Goal: Check status: Check status

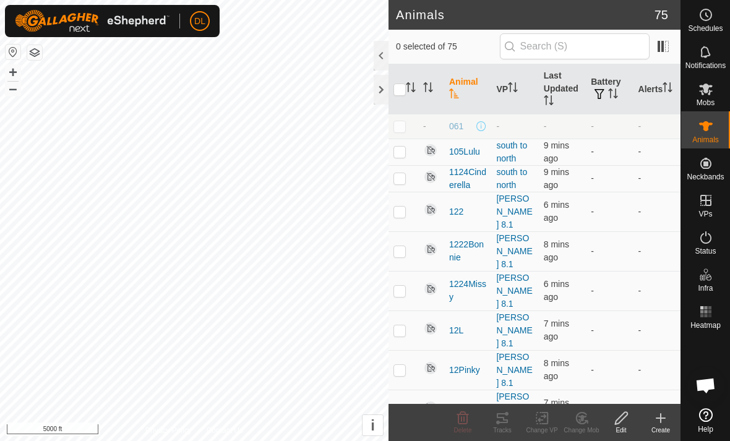
scroll to position [764, 0]
checkbox input "true"
click at [501, 418] on icon at bounding box center [502, 418] width 15 height 15
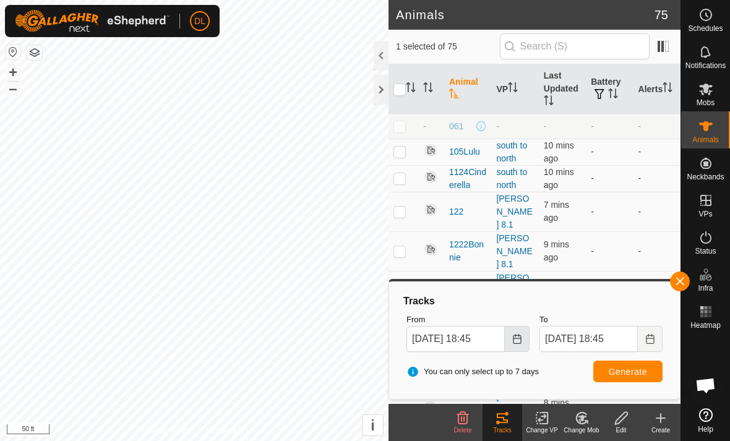
click at [519, 336] on icon "Choose Date" at bounding box center [517, 339] width 10 height 10
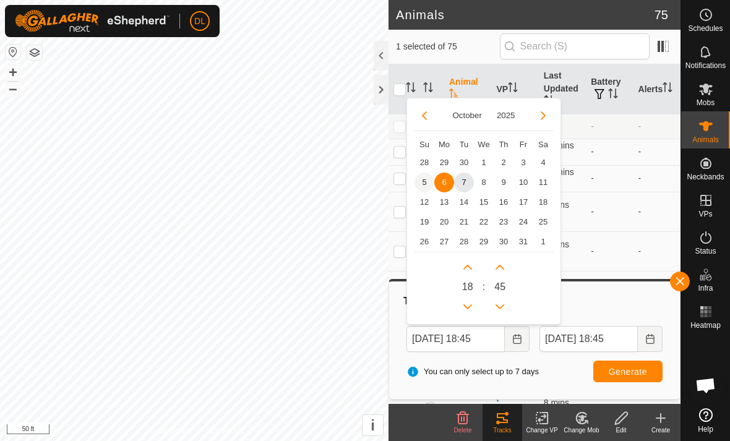
click at [423, 181] on span "5" at bounding box center [425, 183] width 20 height 20
type input "[DATE] 18:45"
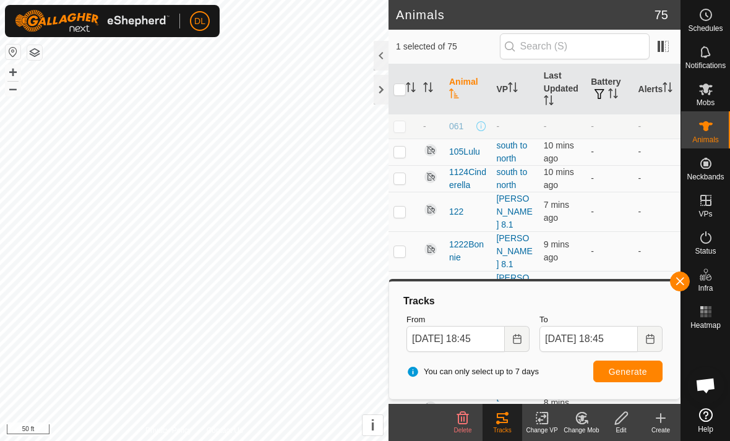
click at [629, 372] on span "Generate" at bounding box center [628, 372] width 38 height 10
click at [677, 282] on button "button" at bounding box center [680, 282] width 20 height 20
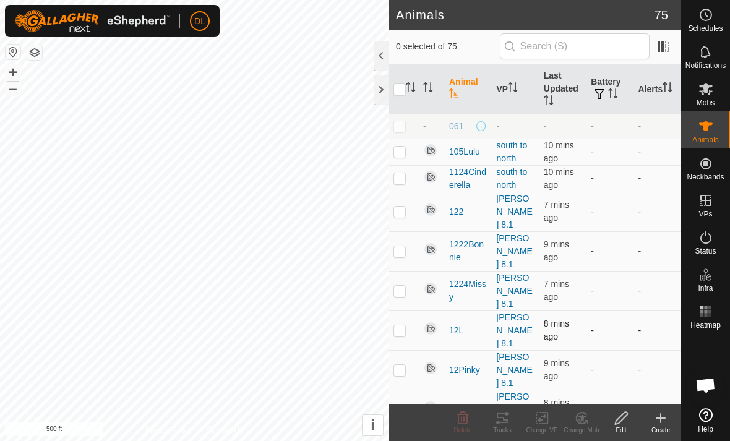
checkbox input "false"
click at [502, 421] on icon at bounding box center [502, 418] width 15 height 15
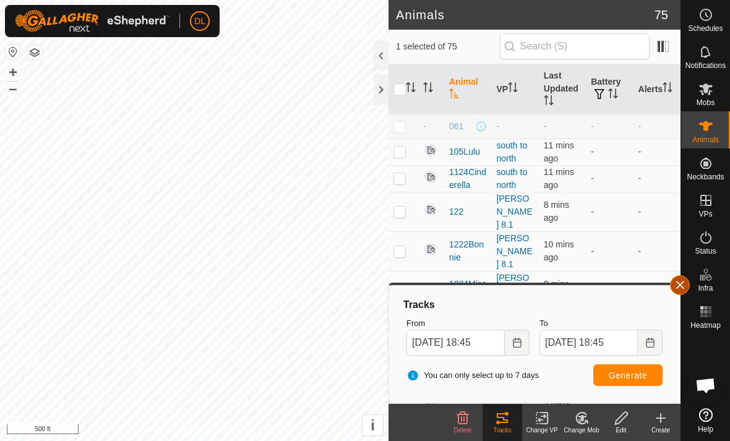
click at [682, 288] on button "button" at bounding box center [680, 285] width 20 height 20
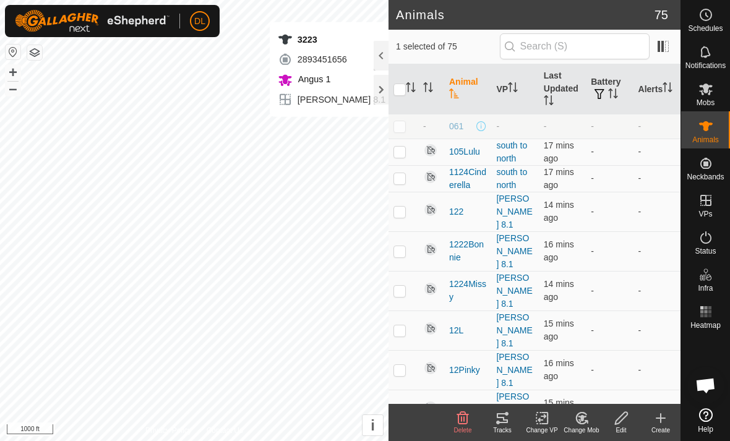
checkbox input "false"
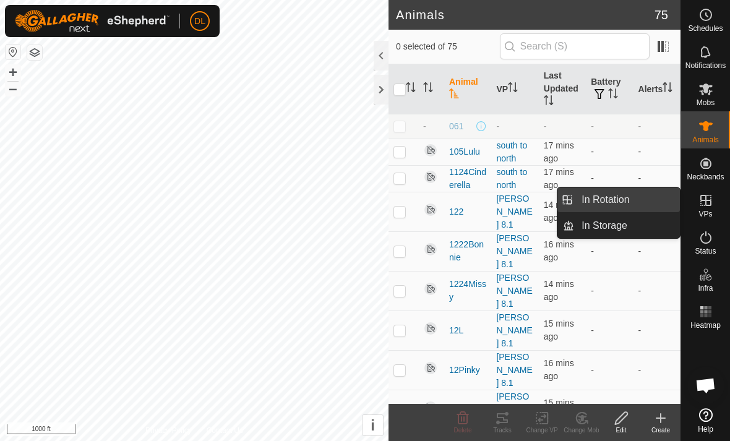
click at [651, 207] on link "In Rotation" at bounding box center [627, 200] width 106 height 25
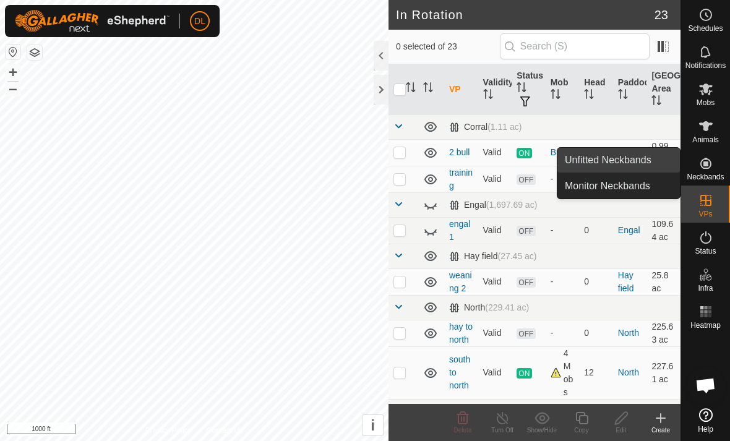
click at [647, 170] on link "Unfitted Neckbands" at bounding box center [619, 160] width 123 height 25
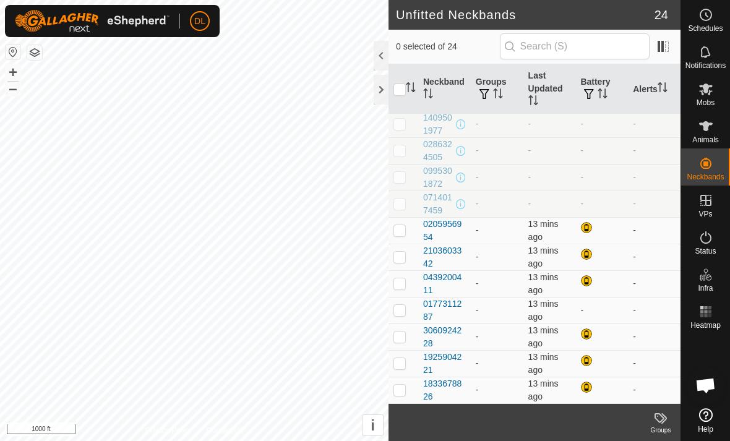
scroll to position [349, 0]
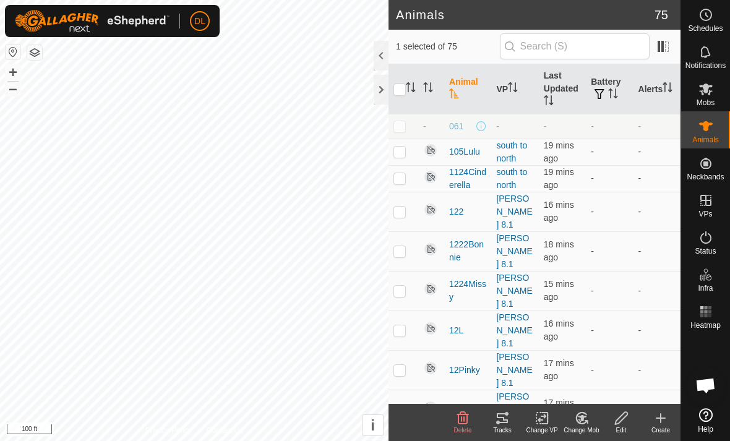
click at [502, 421] on icon at bounding box center [502, 418] width 15 height 15
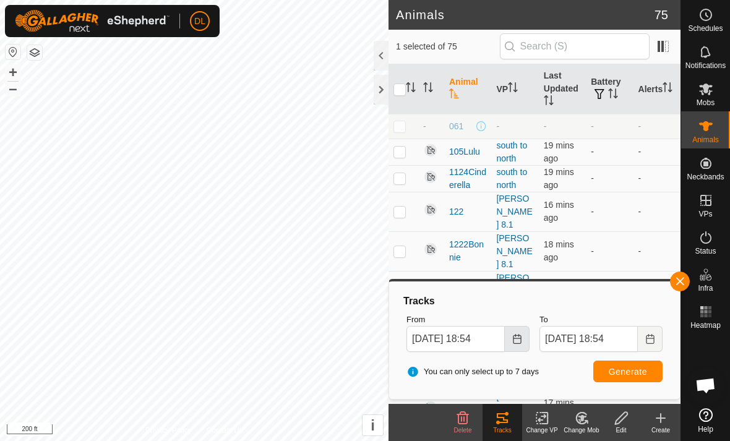
click at [522, 342] on icon "Choose Date" at bounding box center [517, 339] width 10 height 10
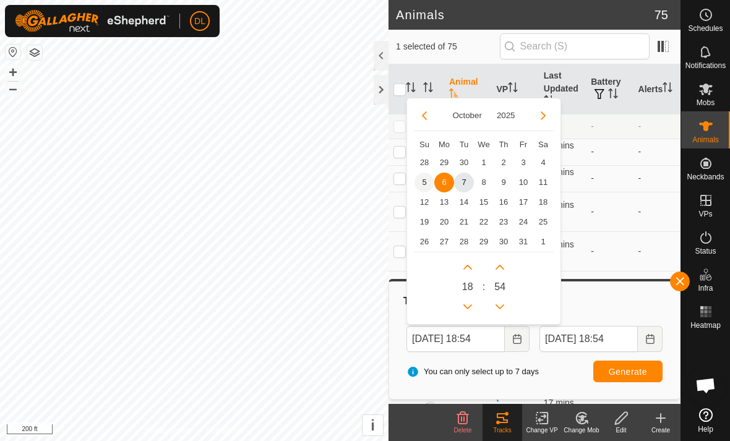
click at [423, 181] on span "5" at bounding box center [425, 183] width 20 height 20
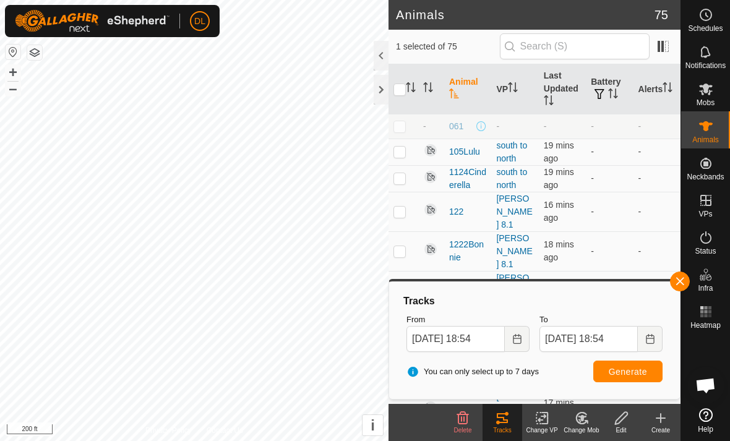
click at [628, 371] on span "Generate" at bounding box center [628, 372] width 38 height 10
click at [515, 337] on icon "Choose Date" at bounding box center [517, 339] width 10 height 10
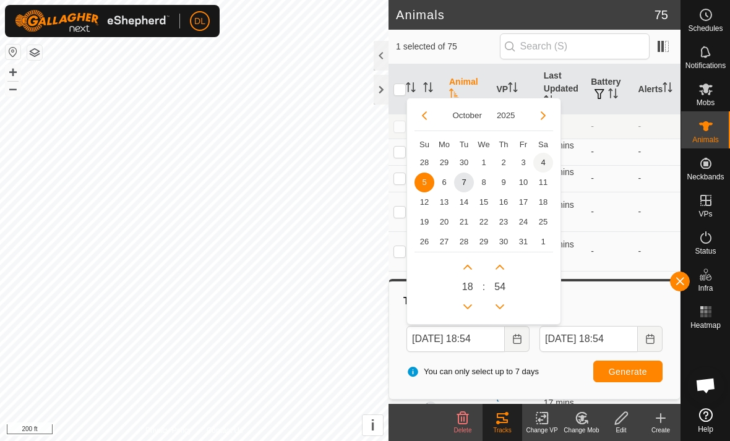
click at [545, 161] on span "4" at bounding box center [543, 163] width 20 height 20
type input "[DATE] 18:54"
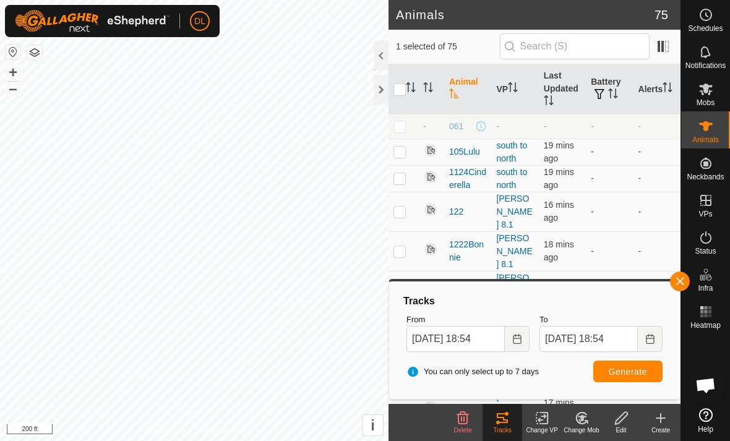
click at [642, 374] on span "Generate" at bounding box center [628, 372] width 38 height 10
click at [679, 280] on button "button" at bounding box center [680, 282] width 20 height 20
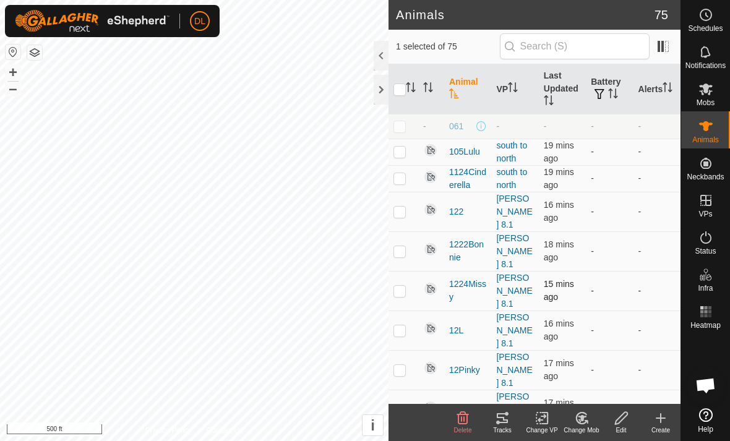
checkbox input "false"
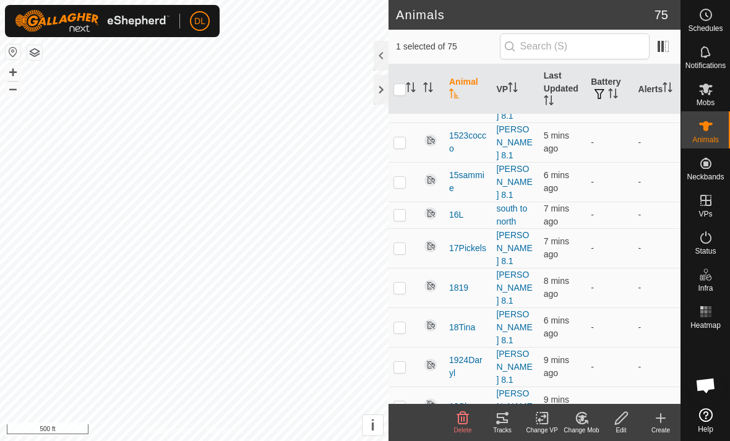
scroll to position [491, 0]
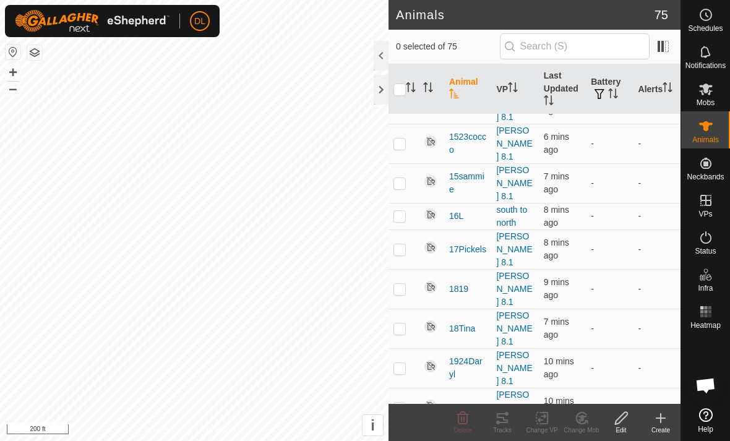
checkbox input "true"
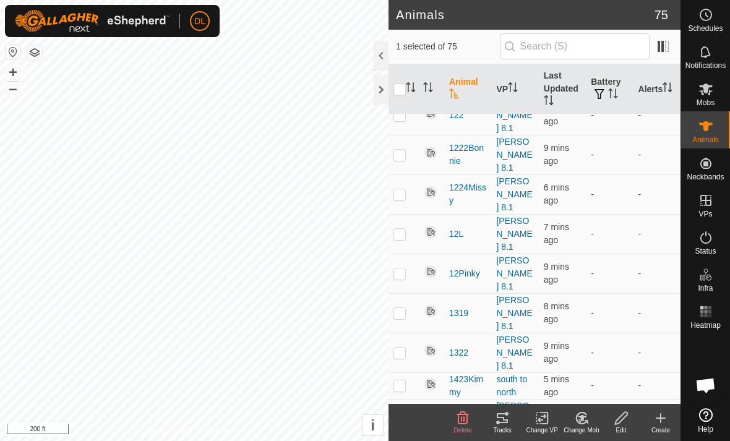
scroll to position [246, 0]
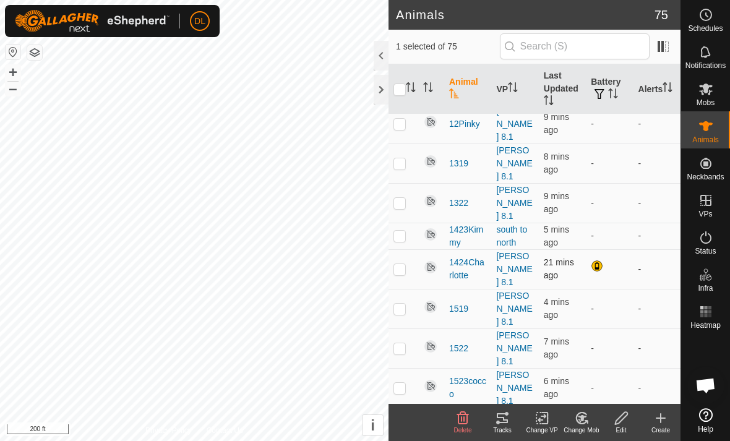
click at [403, 264] on p-checkbox at bounding box center [400, 269] width 12 height 10
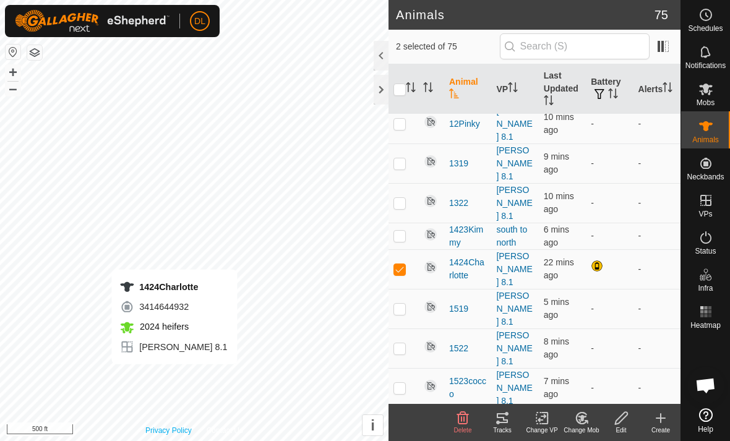
checkbox input "false"
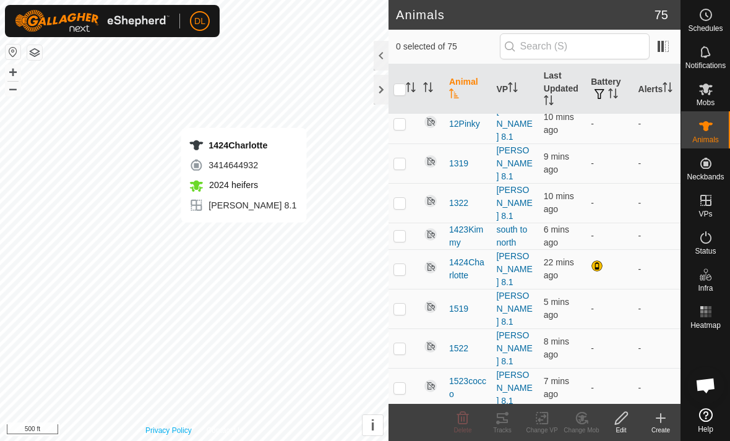
checkbox input "true"
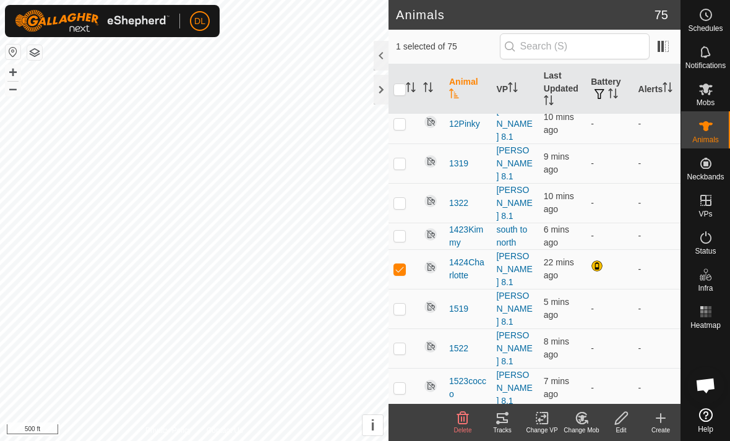
click at [514, 426] on div "Tracks" at bounding box center [503, 430] width 40 height 9
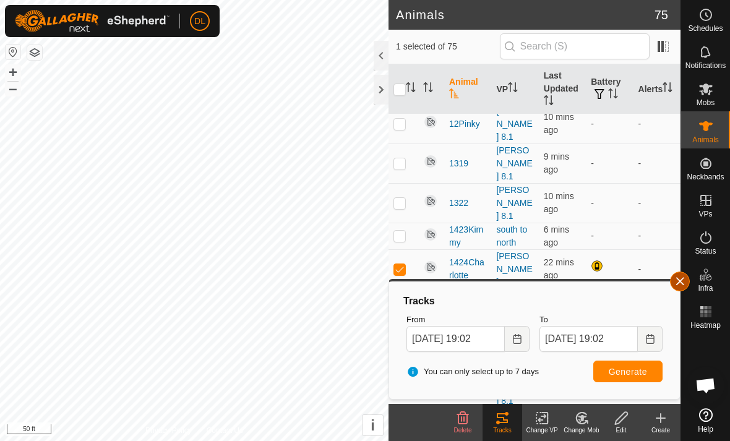
click at [683, 284] on button "button" at bounding box center [680, 282] width 20 height 20
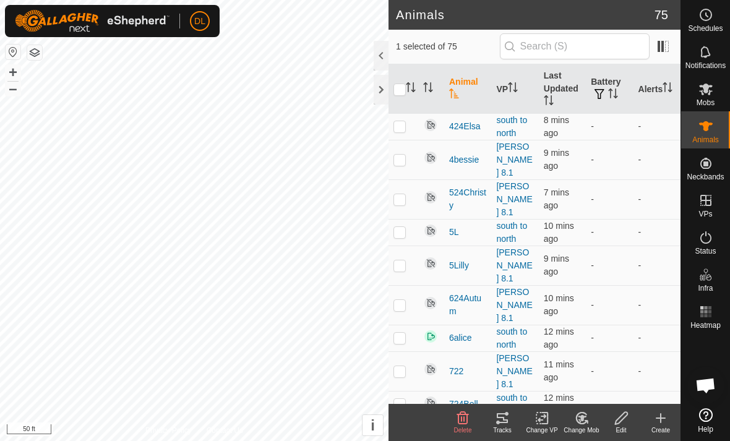
scroll to position [1730, 0]
